Goal: Task Accomplishment & Management: Use online tool/utility

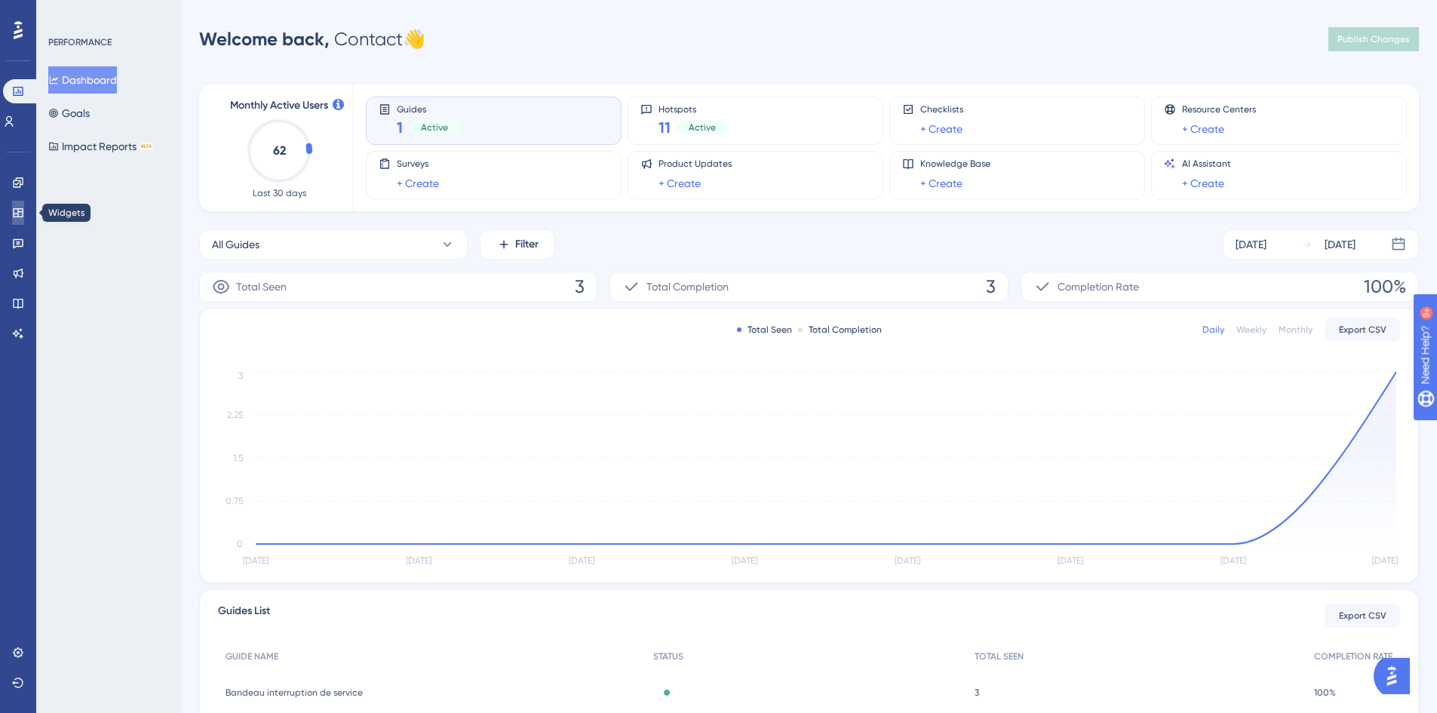
click at [20, 217] on icon at bounding box center [18, 212] width 10 height 9
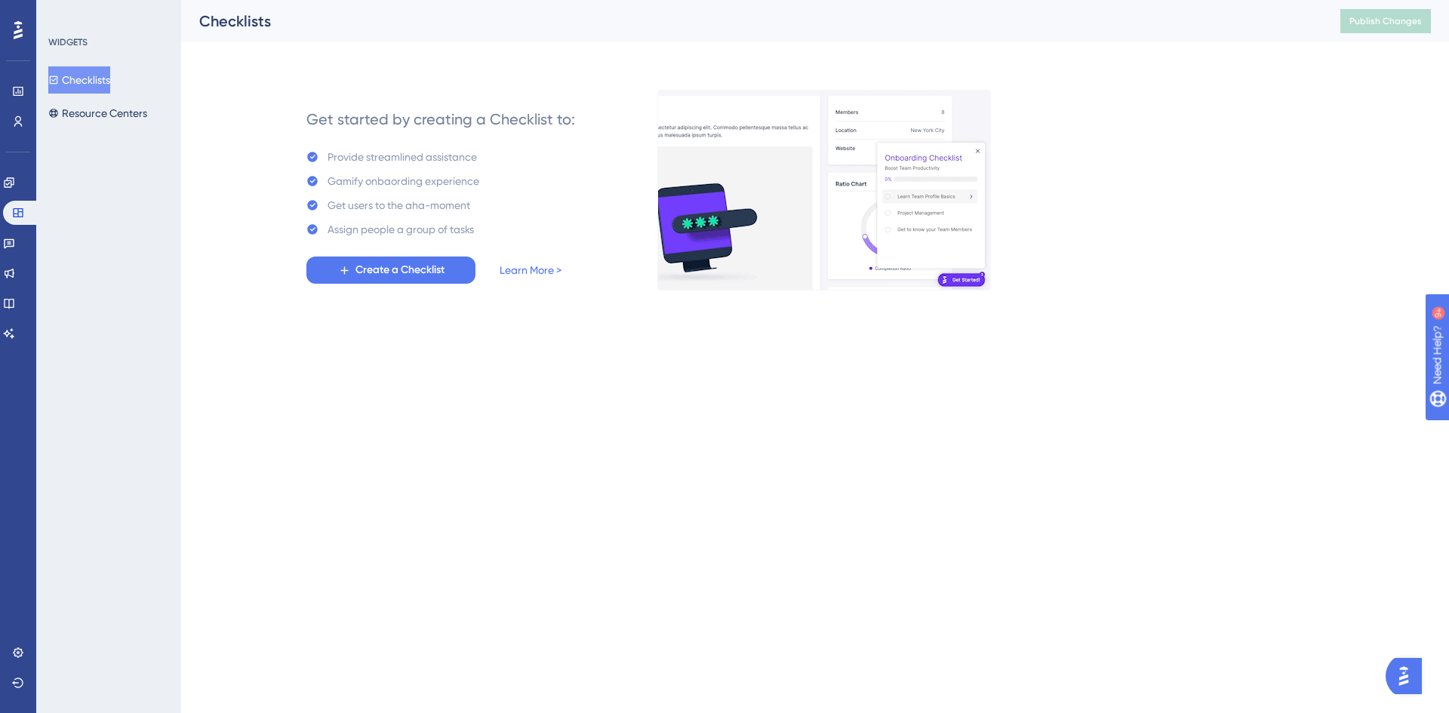
click at [81, 70] on button "Checklists" at bounding box center [79, 79] width 62 height 27
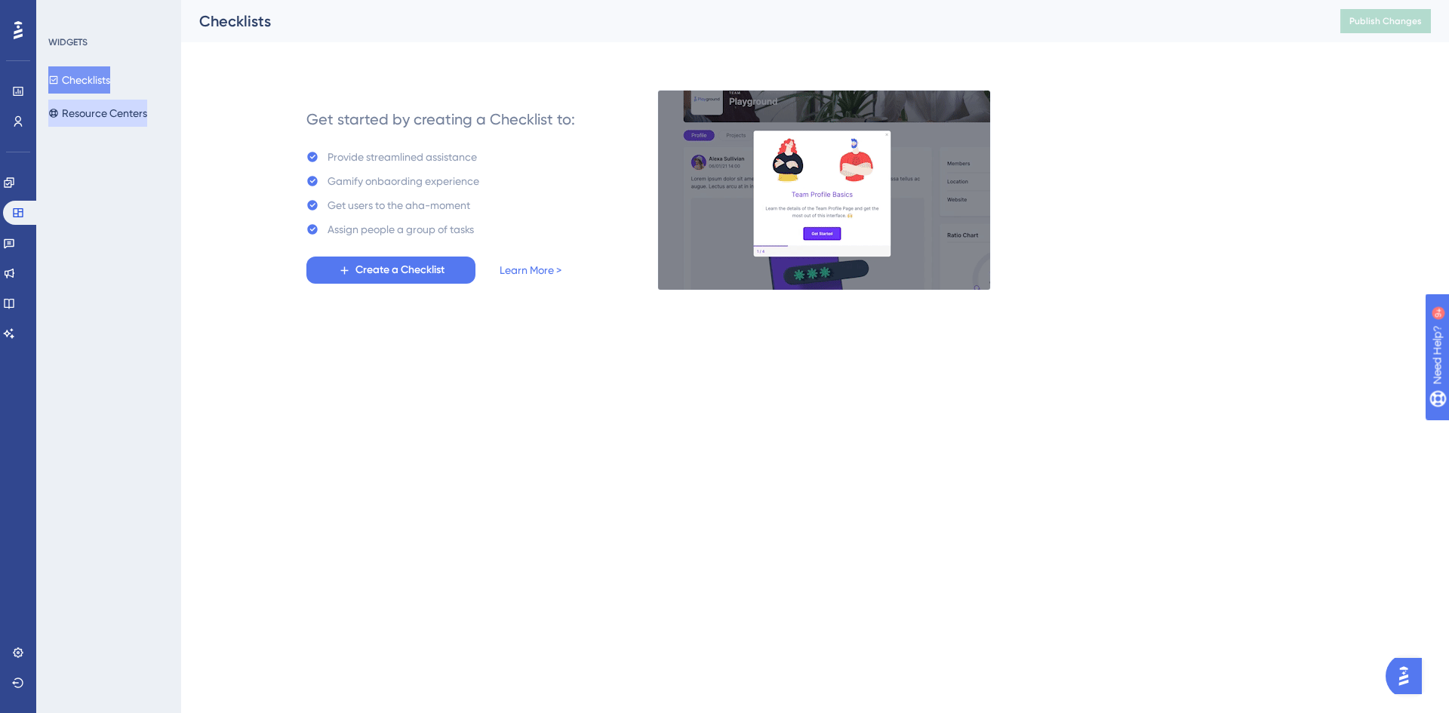
click at [84, 113] on button "Resource Centers" at bounding box center [97, 113] width 99 height 27
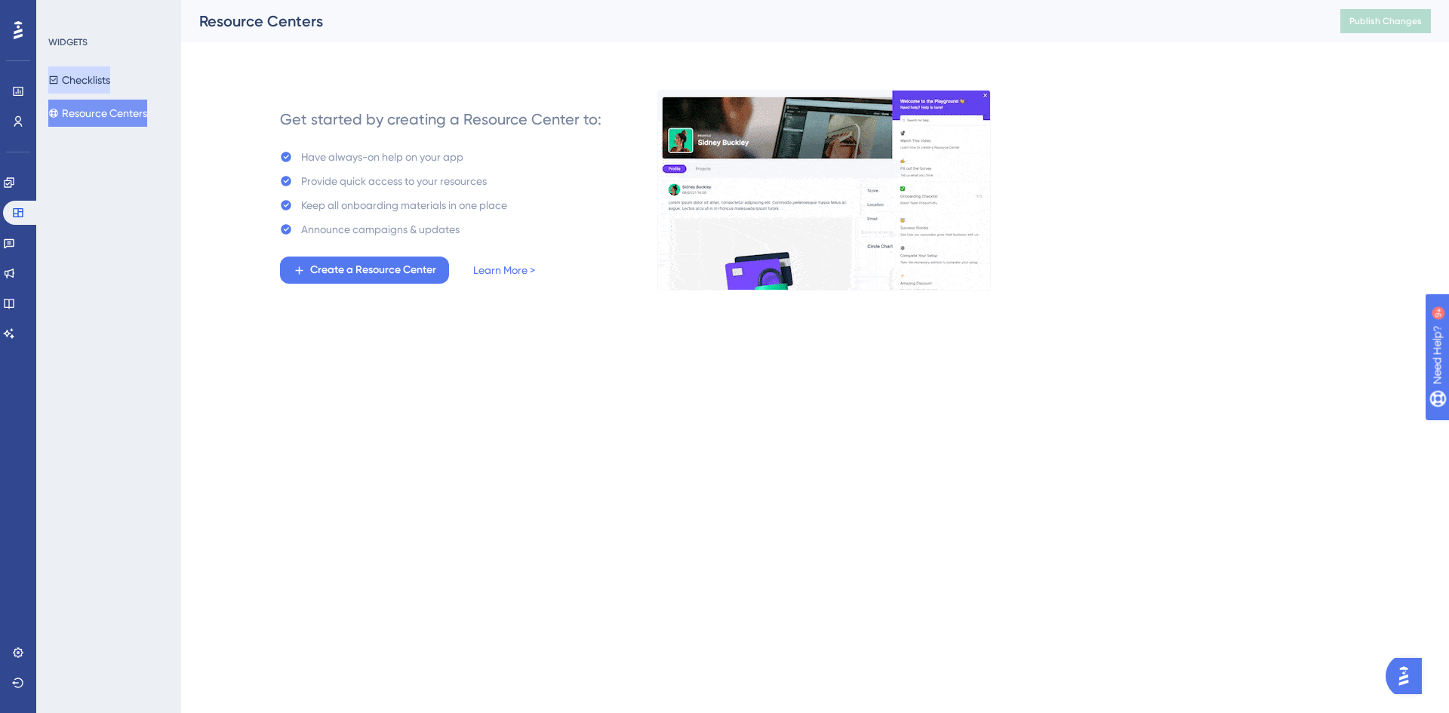
click at [84, 82] on button "Checklists" at bounding box center [79, 79] width 62 height 27
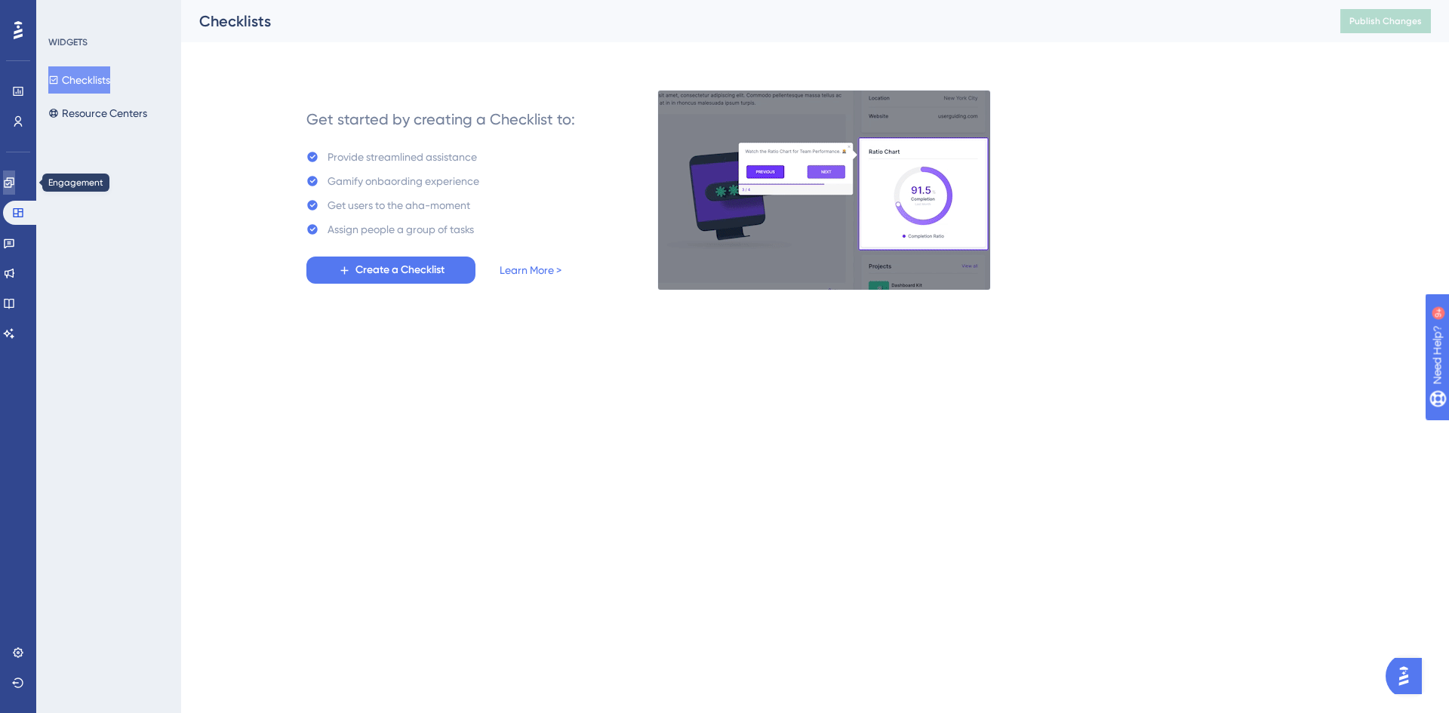
click at [10, 183] on link at bounding box center [9, 183] width 12 height 24
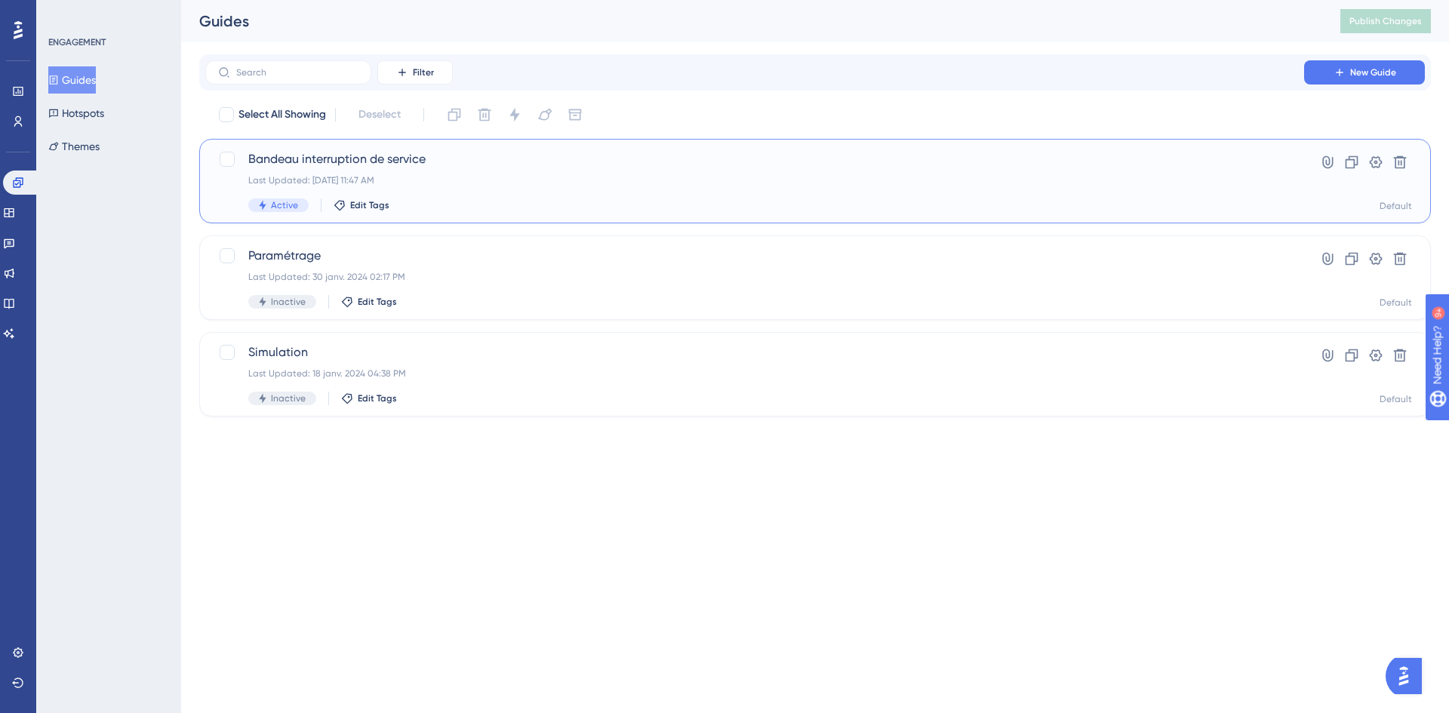
click at [332, 161] on span "Bandeau interruption de service" at bounding box center [754, 159] width 1012 height 18
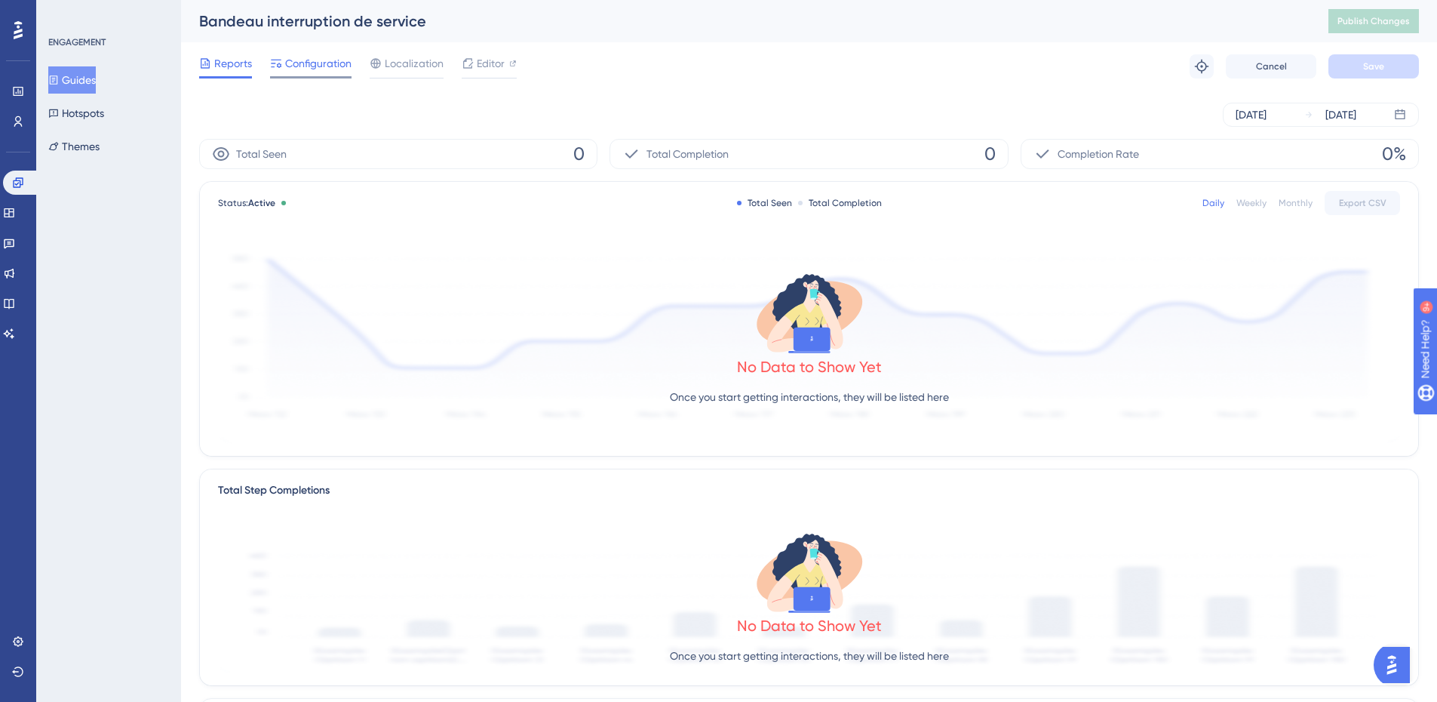
click at [323, 66] on span "Configuration" at bounding box center [318, 63] width 66 height 18
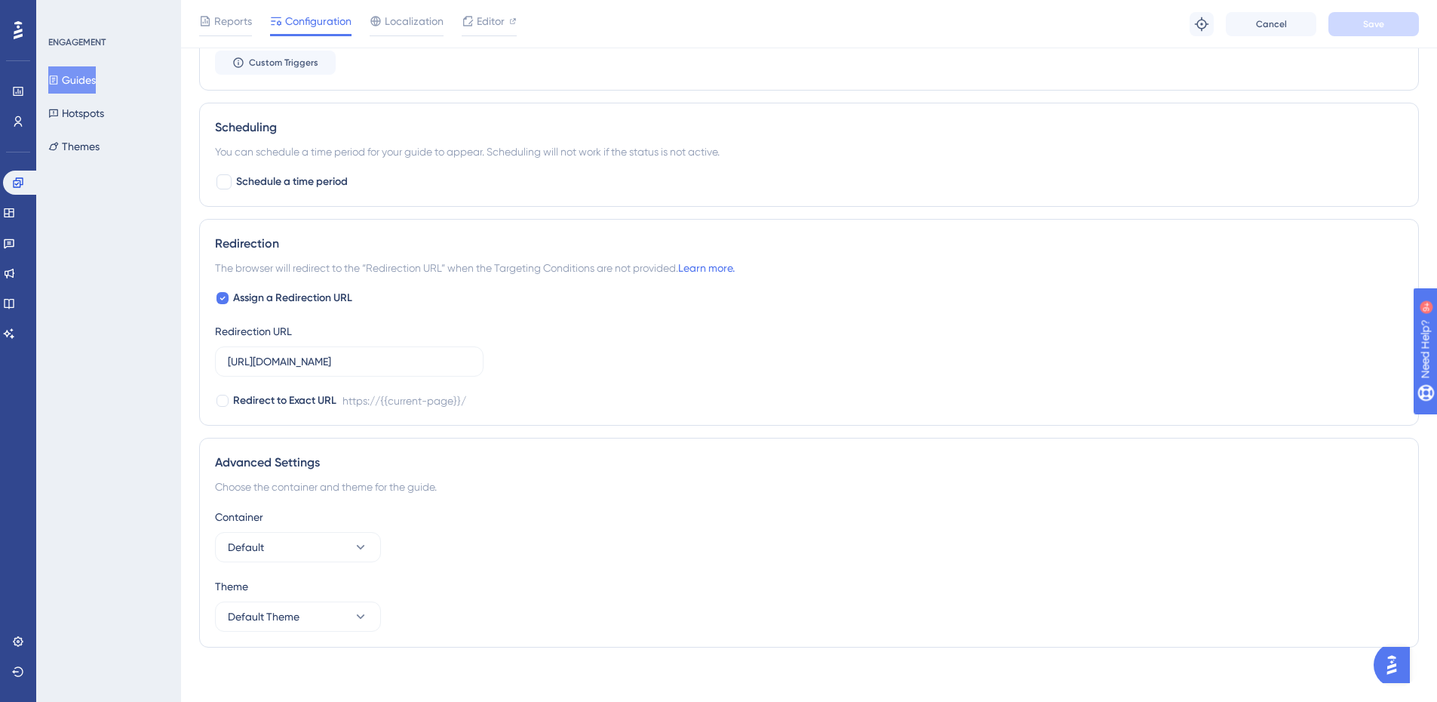
scroll to position [1062, 0]
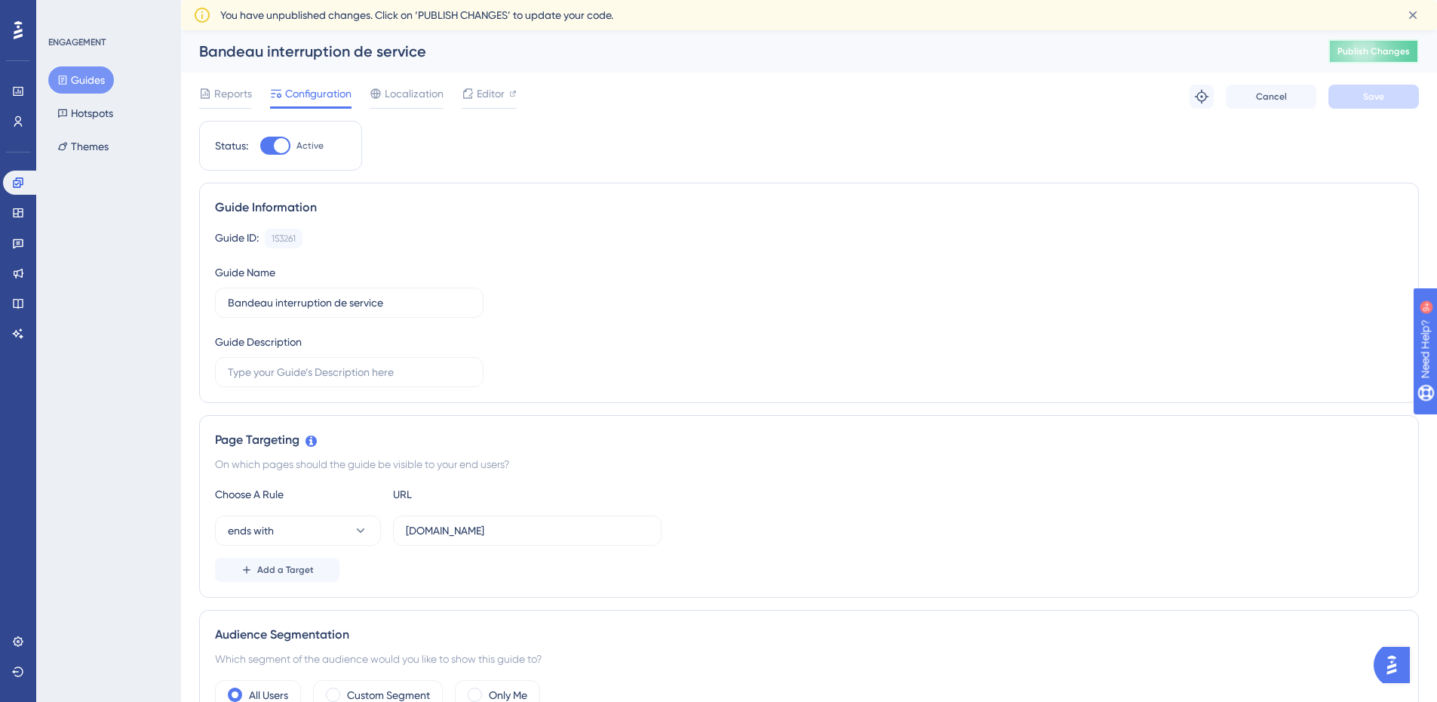
click at [1376, 48] on span "Publish Changes" at bounding box center [1374, 51] width 72 height 12
